Goal: Find contact information: Find contact information

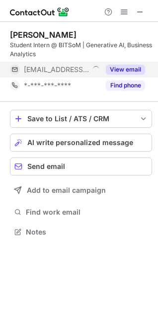
scroll to position [225, 158]
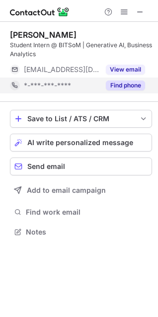
click at [123, 88] on button "Find phone" at bounding box center [125, 85] width 39 height 10
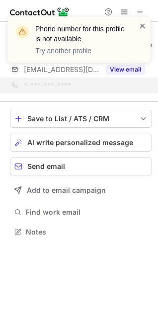
click at [142, 25] on span at bounding box center [143, 26] width 8 height 10
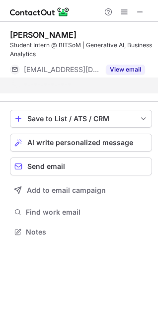
scroll to position [209, 158]
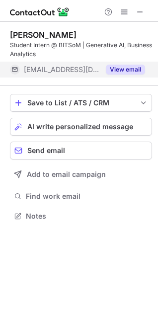
click at [131, 72] on button "View email" at bounding box center [125, 70] width 39 height 10
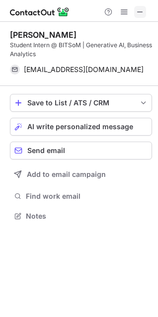
click at [138, 12] on span at bounding box center [140, 12] width 8 height 8
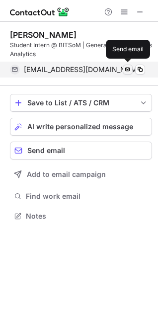
click at [127, 69] on span at bounding box center [128, 70] width 8 height 8
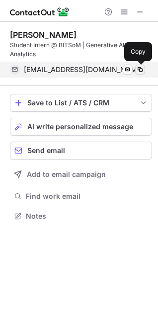
click at [143, 70] on span at bounding box center [140, 70] width 8 height 8
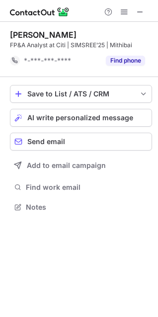
scroll to position [200, 158]
click at [141, 12] on span at bounding box center [140, 12] width 8 height 8
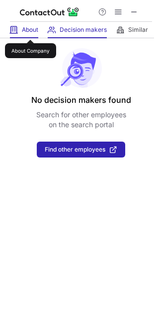
click at [29, 30] on span "About" at bounding box center [30, 30] width 16 height 8
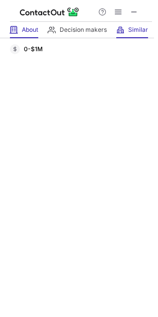
click at [127, 32] on div "Similar Similar Companies" at bounding box center [132, 30] width 32 height 16
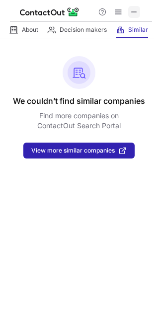
click at [135, 9] on span at bounding box center [134, 12] width 8 height 8
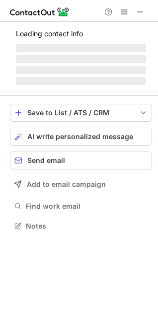
scroll to position [241, 158]
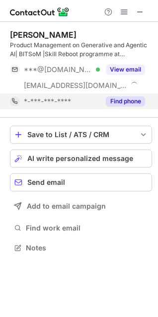
click at [116, 101] on button "Find phone" at bounding box center [125, 101] width 39 height 10
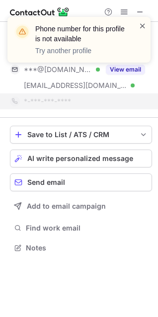
click at [144, 25] on span at bounding box center [143, 26] width 8 height 10
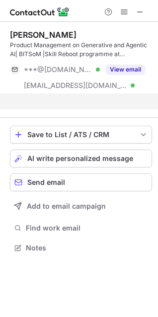
scroll to position [225, 158]
click at [140, 10] on div "Phone number for this profile is not available Try another profile" at bounding box center [79, 44] width 159 height 74
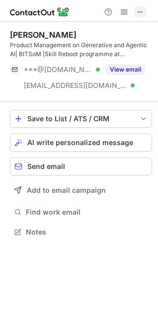
click at [140, 10] on span at bounding box center [140, 12] width 8 height 8
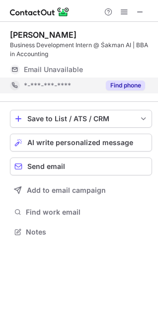
scroll to position [5, 5]
click at [127, 86] on button "Find phone" at bounding box center [125, 85] width 39 height 10
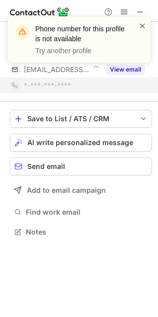
click at [142, 23] on span at bounding box center [143, 26] width 8 height 10
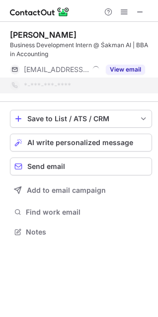
click at [142, 13] on div "Phone number for this profile is not available Try another profile" at bounding box center [79, 44] width 159 height 74
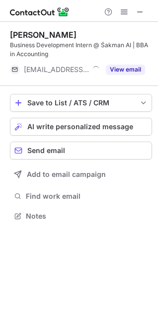
scroll to position [209, 158]
click at [139, 12] on span at bounding box center [140, 12] width 8 height 8
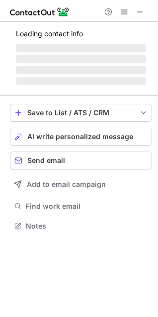
scroll to position [241, 158]
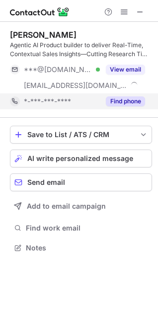
click at [120, 99] on button "Find phone" at bounding box center [125, 101] width 39 height 10
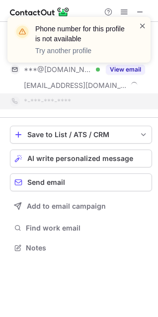
click at [143, 24] on span at bounding box center [143, 26] width 8 height 10
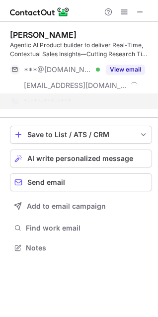
click at [142, 10] on div "Phone number for this profile is not available Try another profile" at bounding box center [79, 44] width 159 height 74
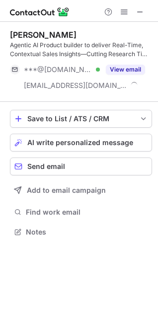
click at [141, 10] on div "Phone number for this profile is not available Try another profile" at bounding box center [79, 17] width 159 height 20
click at [139, 13] on span at bounding box center [140, 12] width 8 height 8
